Goal: Check status: Check status

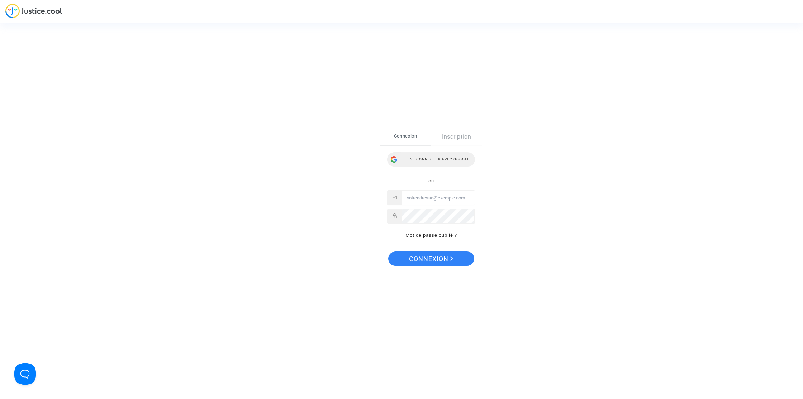
click at [445, 161] on div "Se connecter avec Google" at bounding box center [431, 159] width 88 height 14
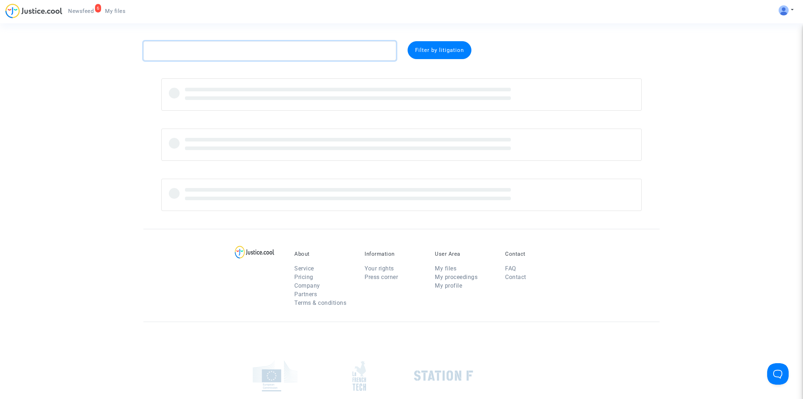
click at [303, 56] on textarea at bounding box center [269, 50] width 253 height 19
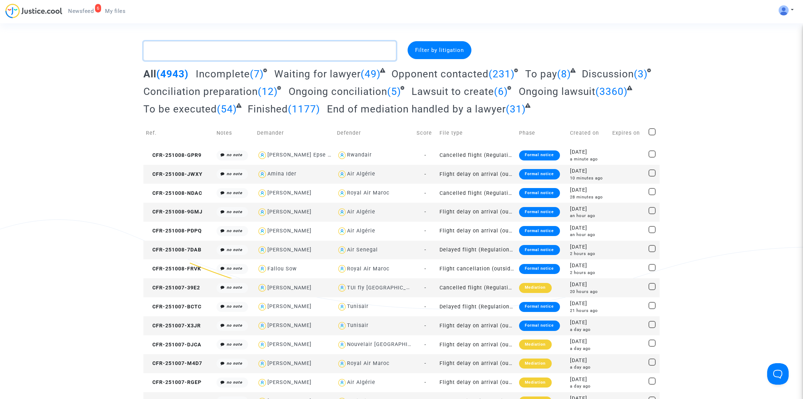
paste textarea "Schaetzel"
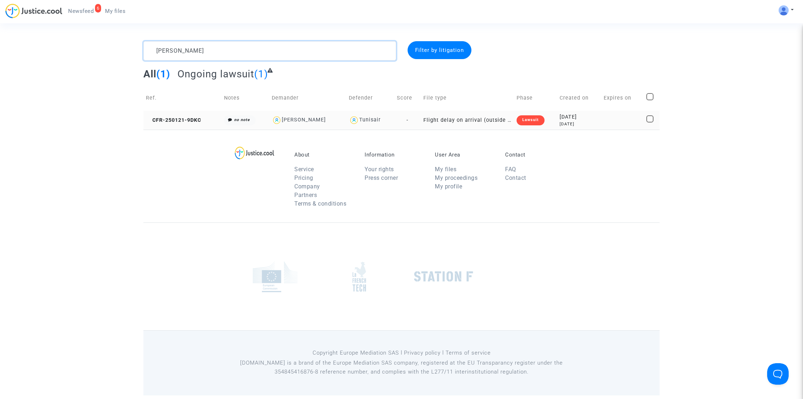
type textarea "Schaetzel"
click at [211, 116] on td "CFR-250121-9DKC" at bounding box center [182, 120] width 78 height 19
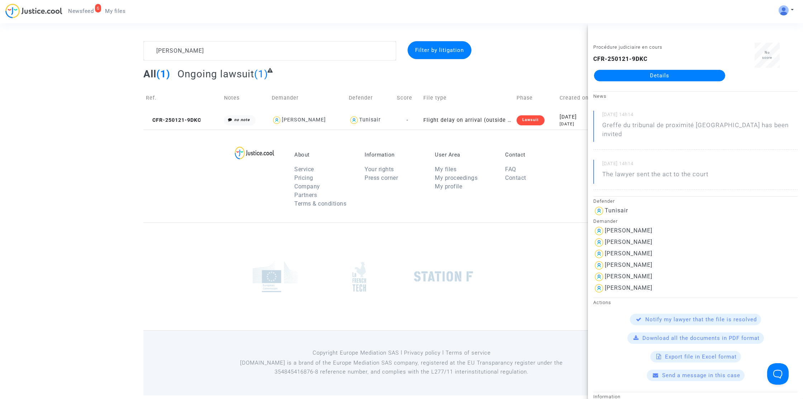
click at [615, 73] on link "Details" at bounding box center [659, 75] width 131 height 11
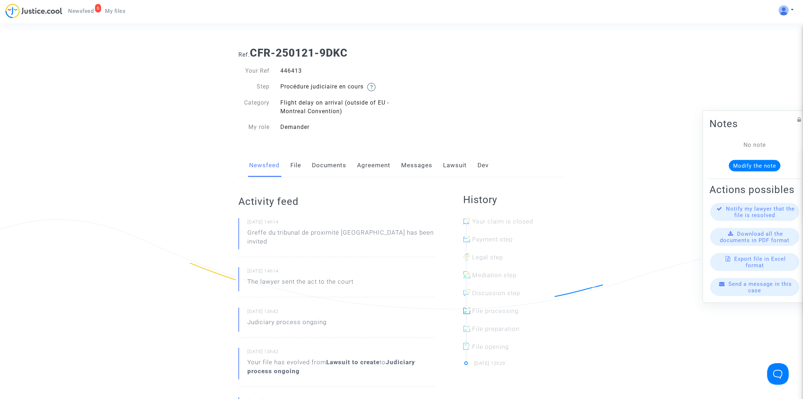
click at [449, 166] on link "Lawsuit" at bounding box center [455, 166] width 24 height 24
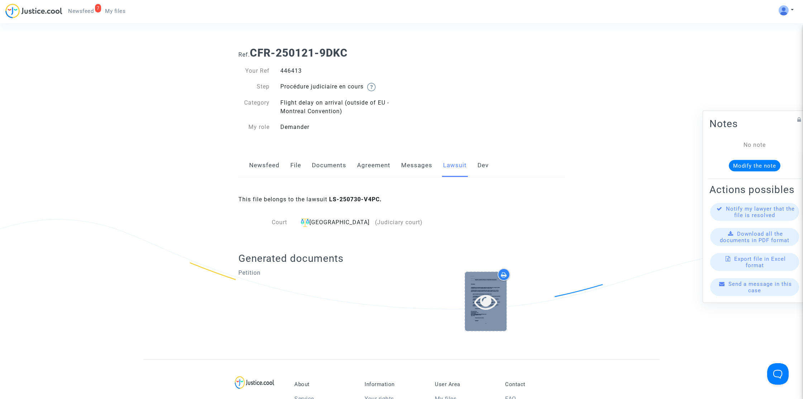
click at [488, 319] on div at bounding box center [486, 301] width 42 height 59
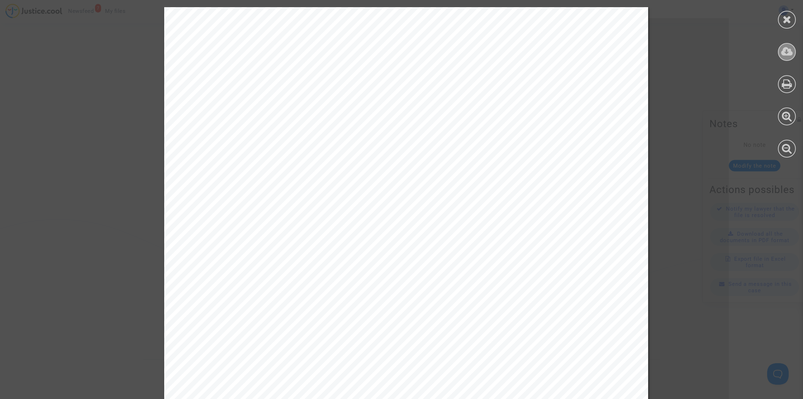
click at [788, 60] on div at bounding box center [787, 52] width 18 height 18
